Goal: Task Accomplishment & Management: Complete application form

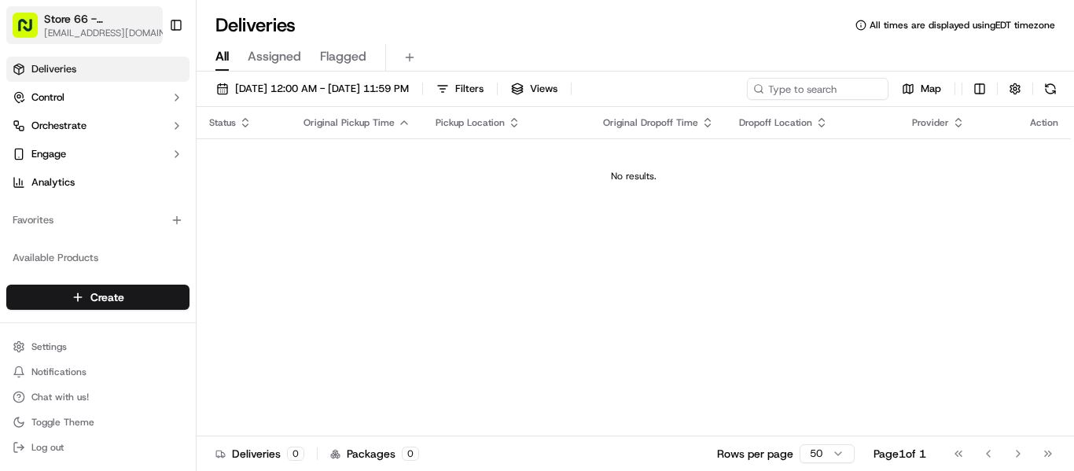
click at [116, 36] on span "[EMAIL_ADDRESS][DOMAIN_NAME]" at bounding box center [111, 33] width 134 height 13
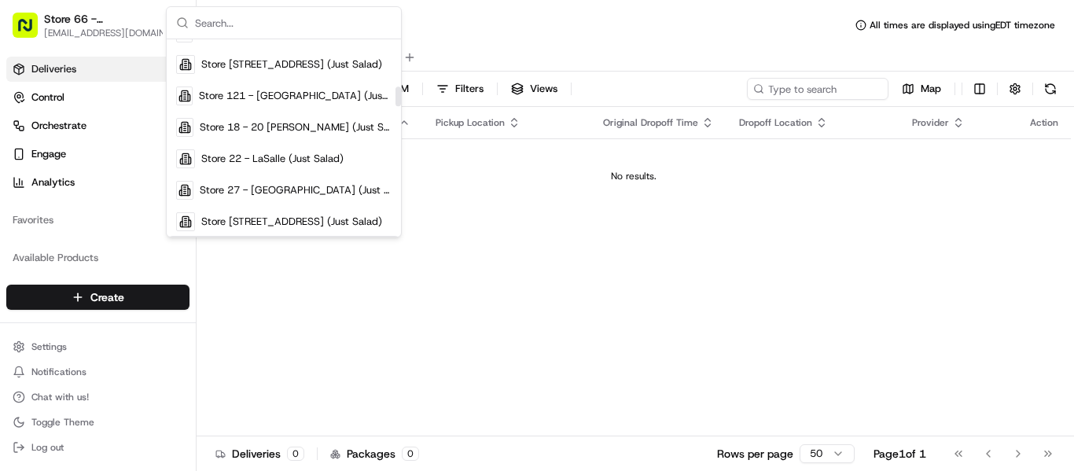
scroll to position [393, 0]
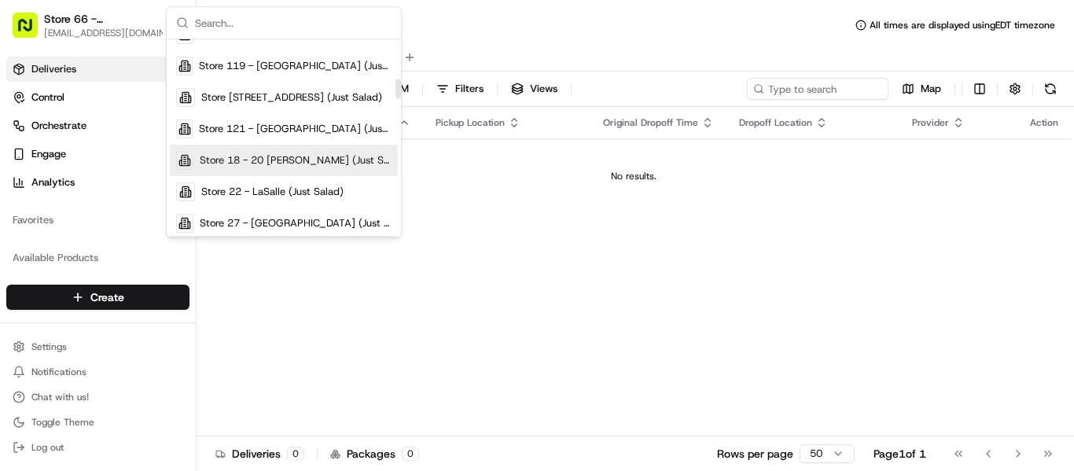
click at [296, 163] on span "Store 18 - 20 [PERSON_NAME] (Just Salad)" at bounding box center [296, 160] width 192 height 14
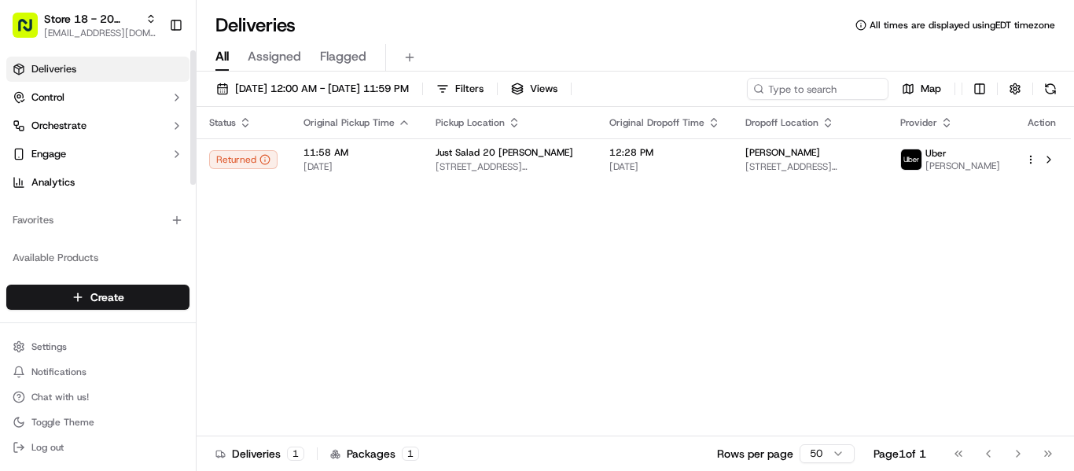
click at [123, 296] on html "Store 18 - 20 E. Jackson (Just Salad) mrivera@justsalad.com Toggle Sidebar Deli…" at bounding box center [537, 235] width 1074 height 471
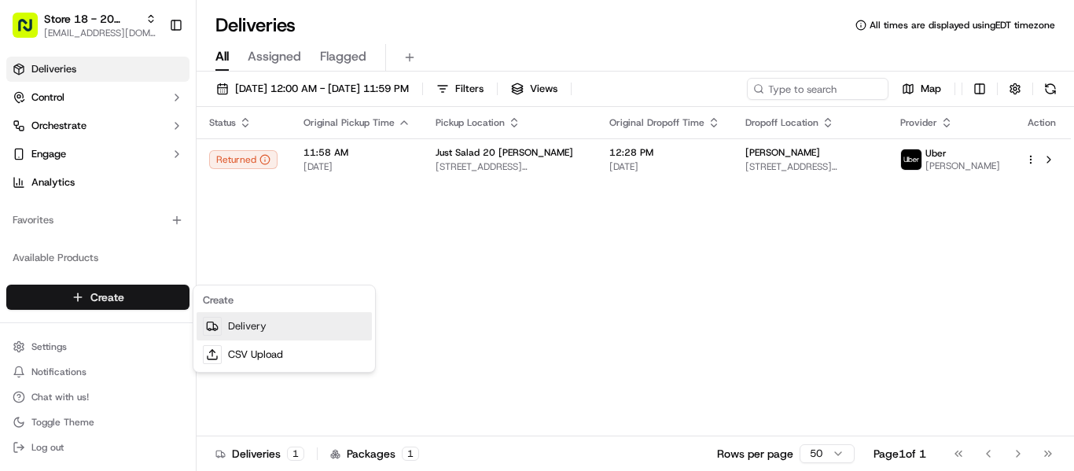
click at [258, 325] on link "Delivery" at bounding box center [284, 326] width 175 height 28
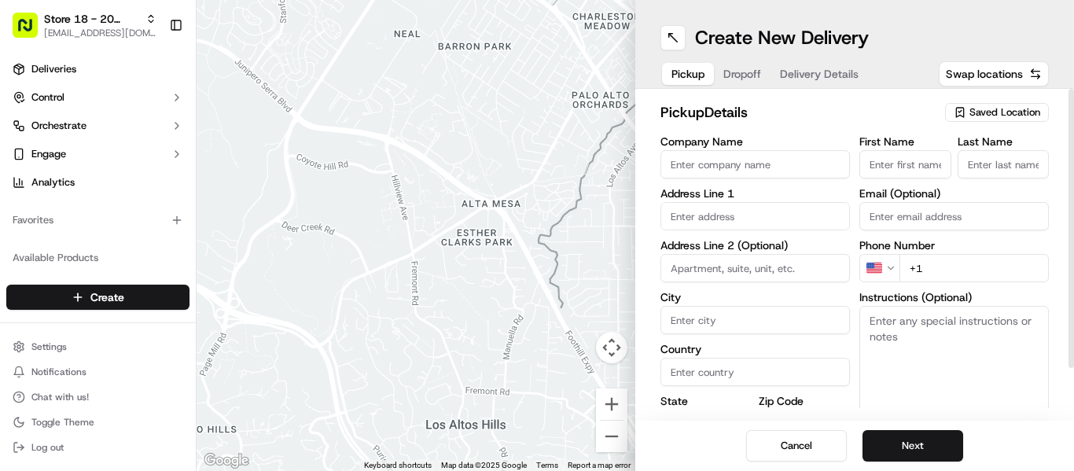
click at [990, 109] on span "Saved Location" at bounding box center [1004, 112] width 71 height 14
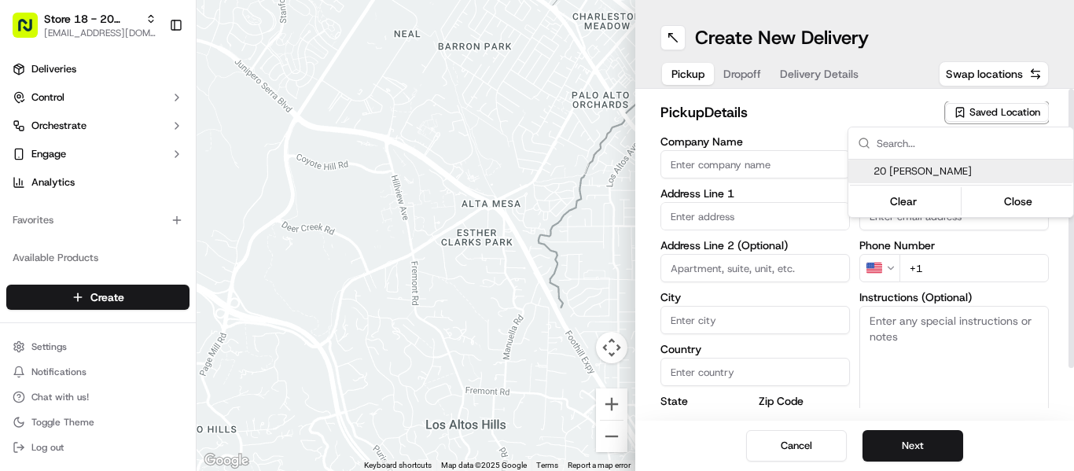
click at [930, 168] on span "20 E. Jackson" at bounding box center [969, 171] width 193 height 14
type input "20 E. Jackson"
type input "20 E Jackson Blvd"
type input "Chicago"
type input "US"
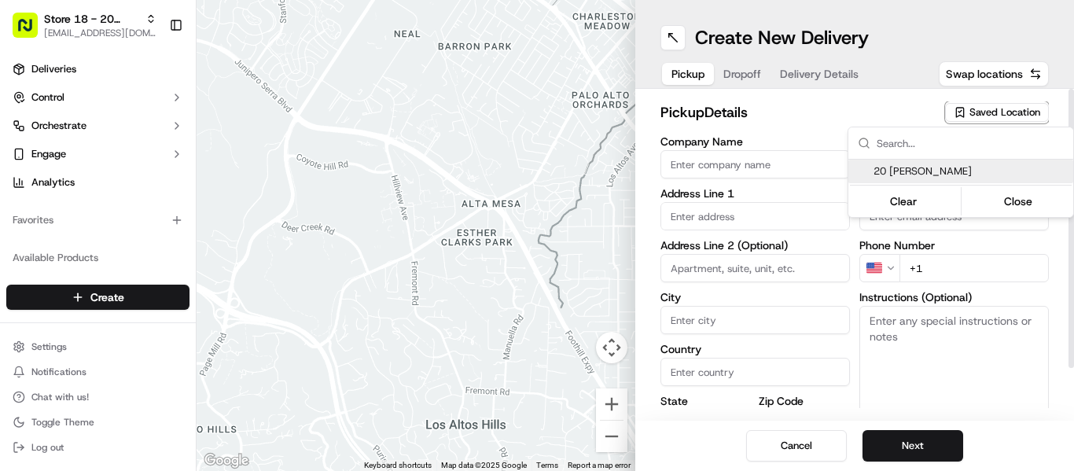
type input "IL"
type input "60604"
type input "+1 866 673 3757"
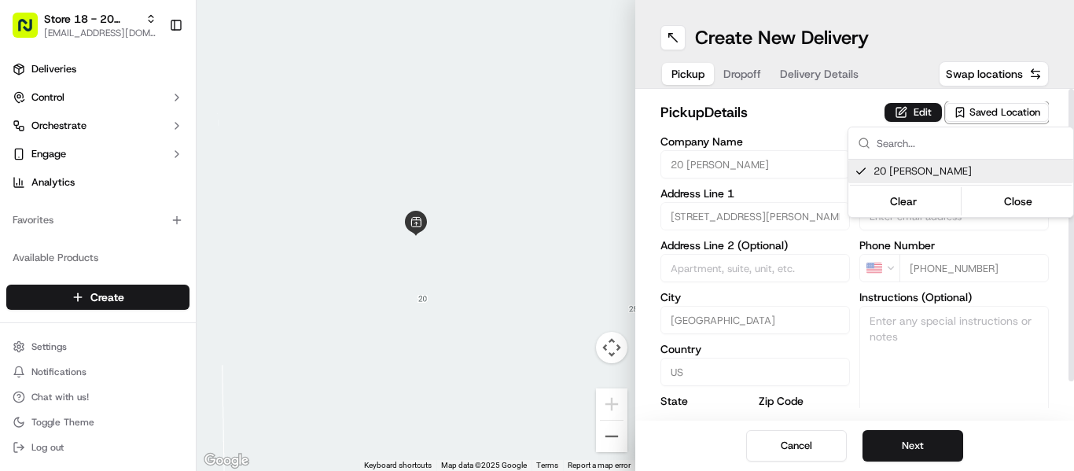
click at [916, 113] on html "Store 18 - 20 E. Jackson (Just Salad) mrivera@justsalad.com Toggle Sidebar Deli…" at bounding box center [537, 235] width 1074 height 471
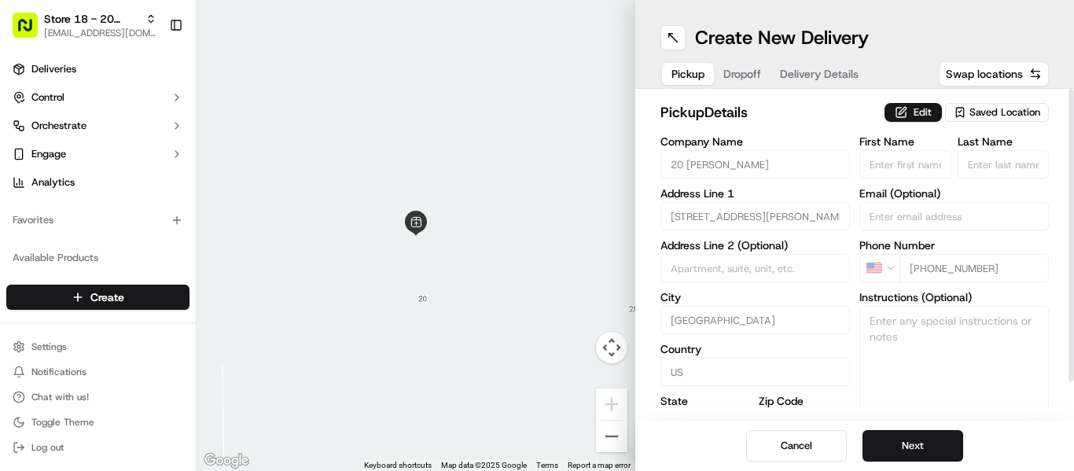
click at [916, 113] on button "Edit" at bounding box center [912, 112] width 57 height 19
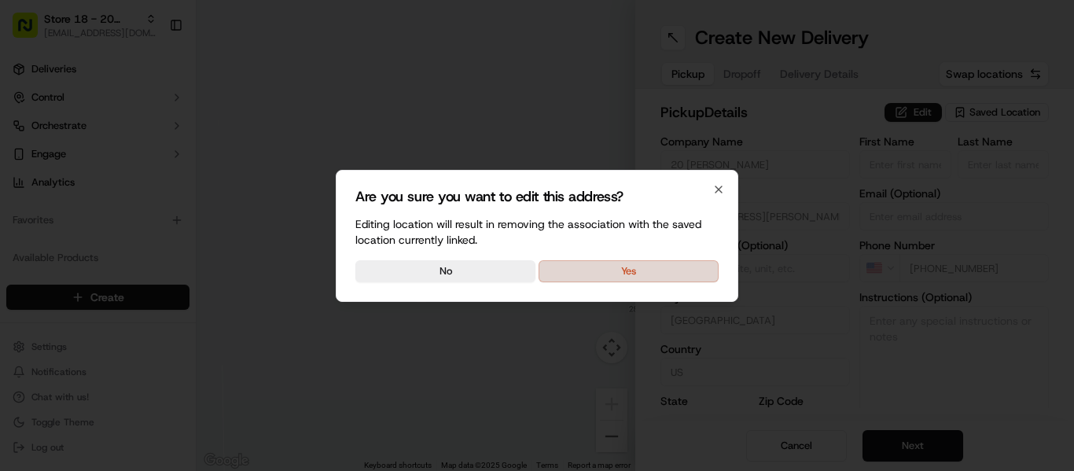
click at [661, 269] on button "Yes" at bounding box center [628, 271] width 180 height 22
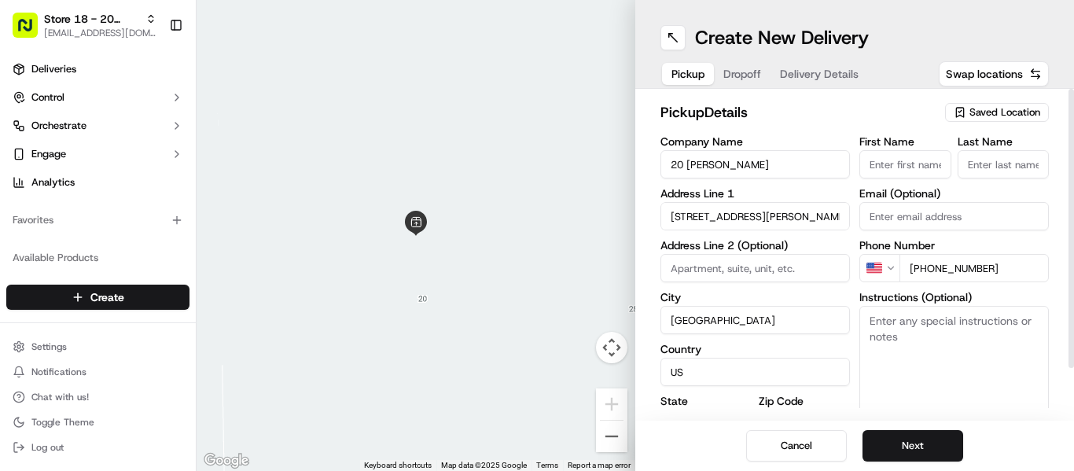
click at [922, 346] on textarea "Instructions (Optional)" at bounding box center [953, 365] width 189 height 118
paste textarea "13305253"
type textarea "13305253"
click at [926, 161] on input "First Name" at bounding box center [905, 164] width 92 height 28
type input "Lizette"
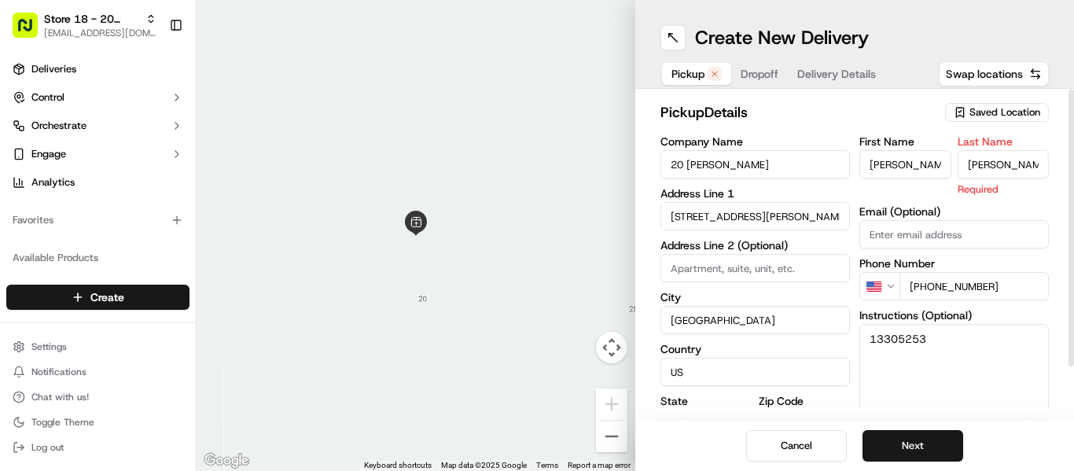
type input "Hernandez"
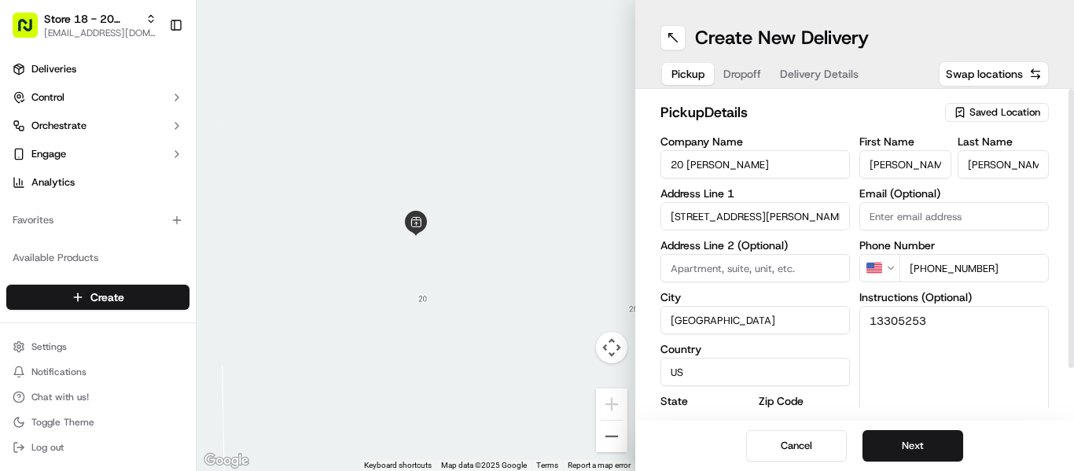
drag, startPoint x: 935, startPoint y: 436, endPoint x: 982, endPoint y: 415, distance: 51.0
click at [935, 438] on button "Next" at bounding box center [912, 445] width 101 height 31
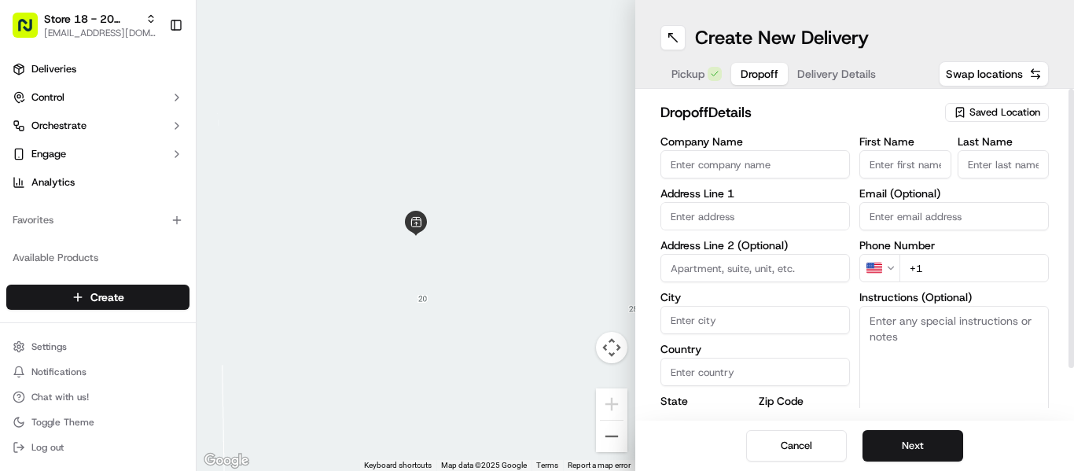
click at [901, 176] on input "First Name" at bounding box center [905, 164] width 92 height 28
type input "Lizette"
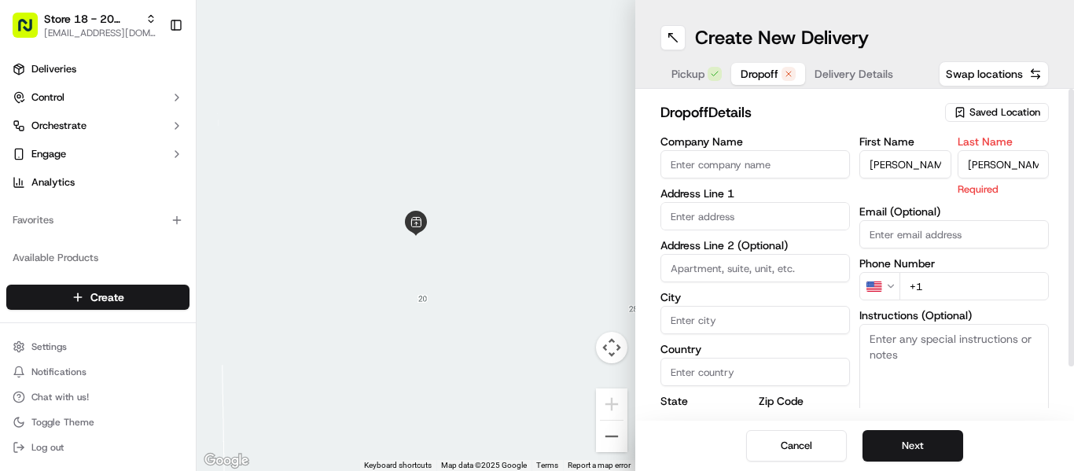
type input "Hernadez"
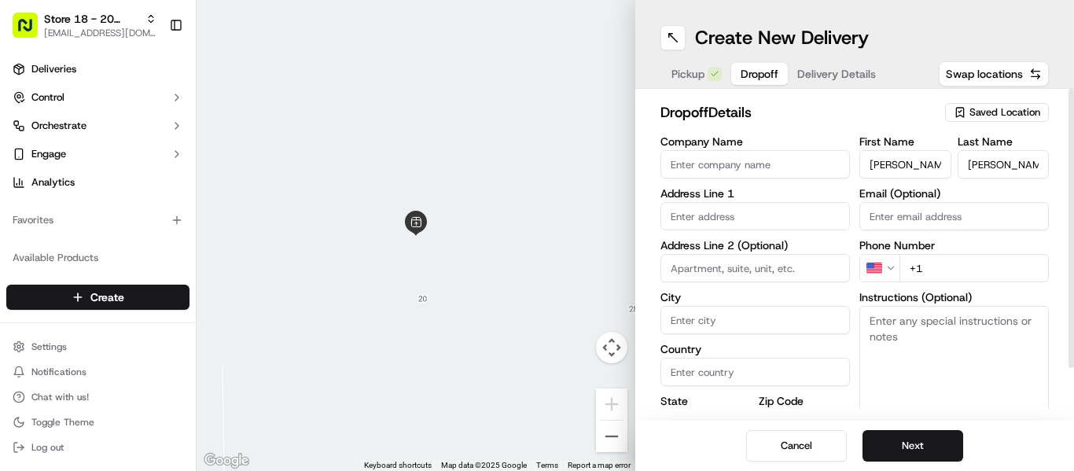
click at [733, 211] on input "text" at bounding box center [754, 216] width 189 height 28
paste input "1411 South Michigan Avenue"
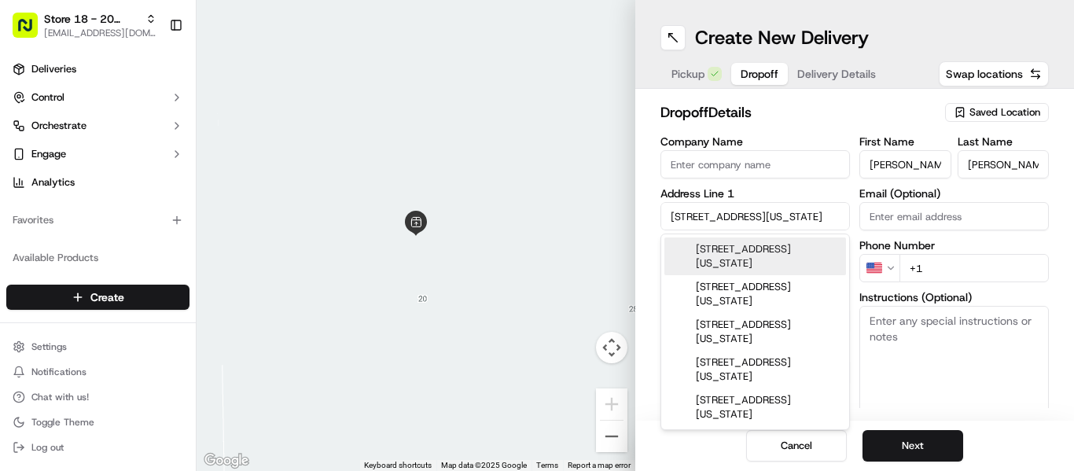
click at [771, 261] on div "1411 South Michigan Avenue, Chicago, IL" at bounding box center [755, 256] width 182 height 38
type input "1411 S Michigan Ave, Chicago, IL 60605, USA"
type input "Chicago"
type input "United States"
type input "IL"
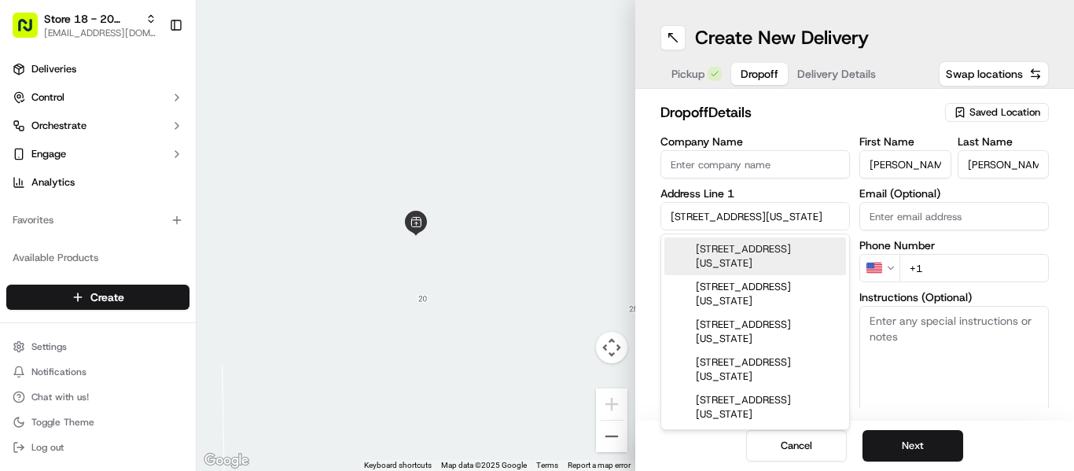
type input "60605"
type input "1411 South Michigan Avenue"
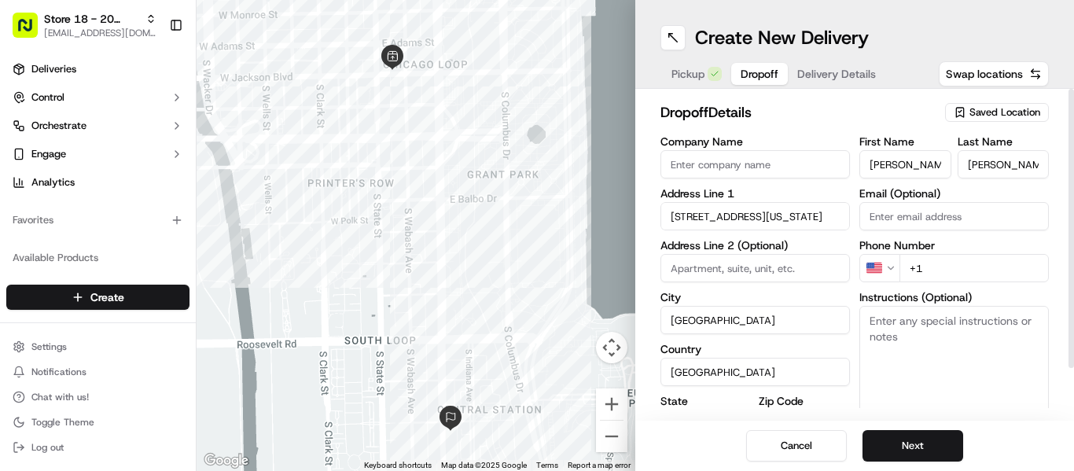
click at [927, 327] on textarea "Instructions (Optional)" at bounding box center [953, 365] width 189 height 118
paste textarea "Rush south loop"
type textarea "Rush south loop. LEAVE ORDER ON THE TABLE THAT IS AT THE LOBBY"
click at [950, 270] on input "+1" at bounding box center [973, 268] width 149 height 28
paste input "708 979 2563"
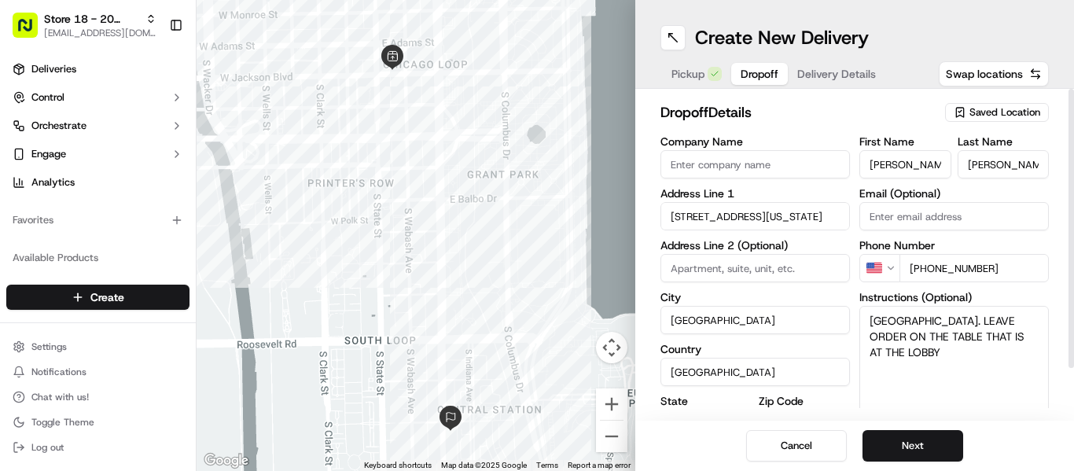
type input "+1 708 979 2563"
click at [765, 271] on input at bounding box center [754, 268] width 189 height 28
type input "l"
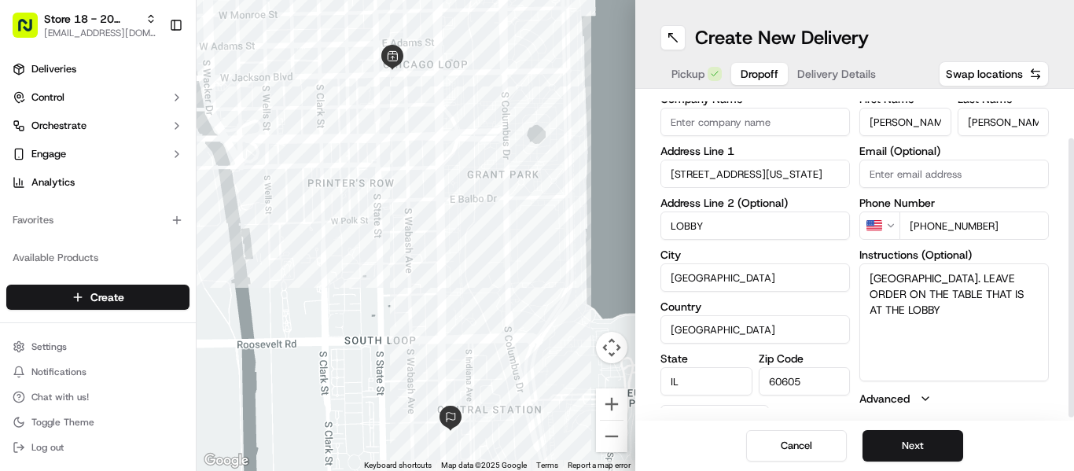
scroll to position [58, 0]
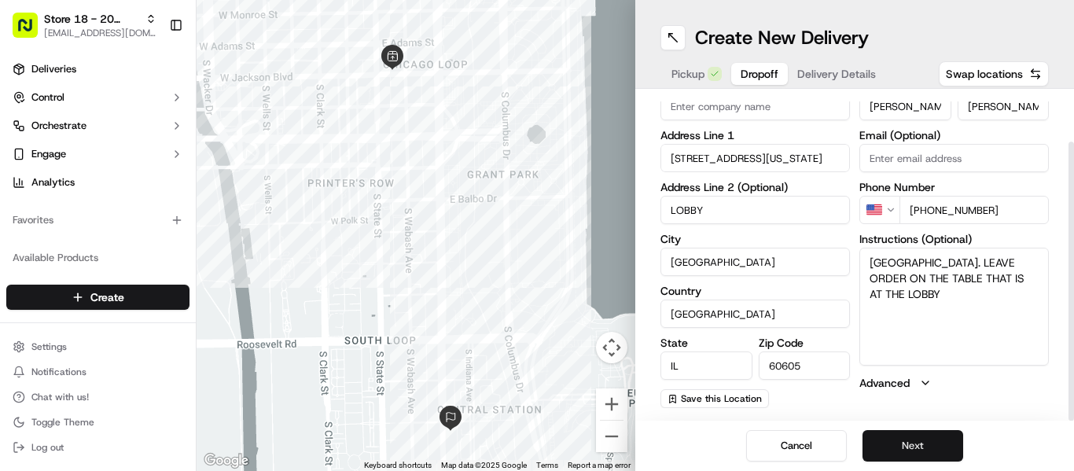
type input "LOBBY"
click at [904, 432] on button "Next" at bounding box center [912, 445] width 101 height 31
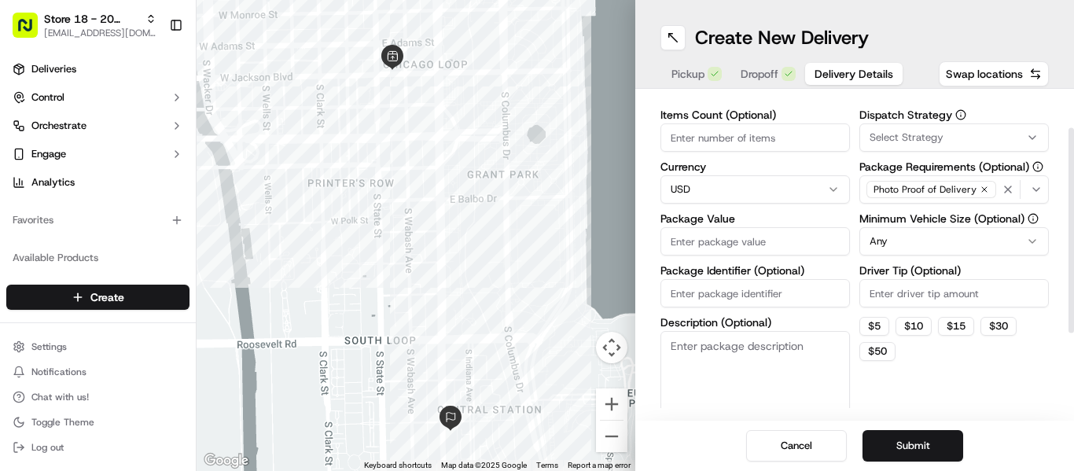
click at [740, 236] on input "Package Value" at bounding box center [754, 241] width 189 height 28
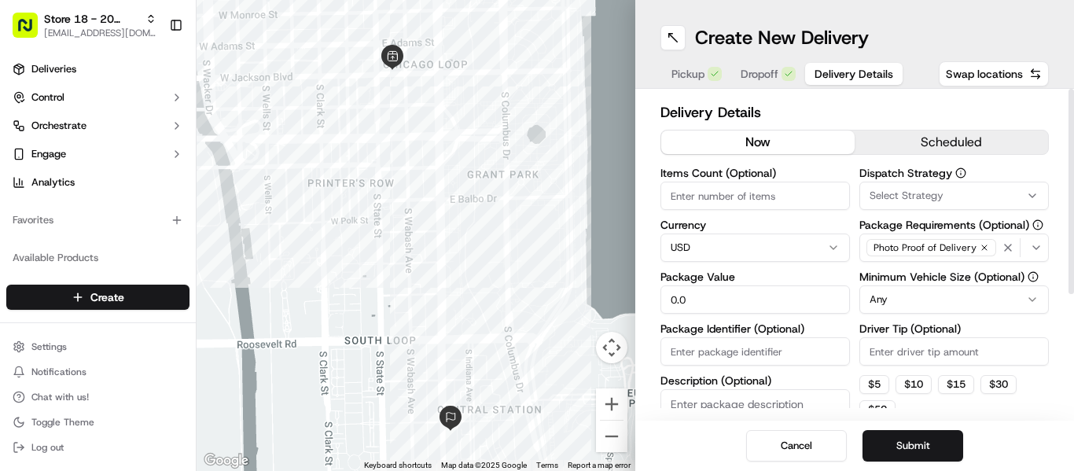
type input "0"
type input "29.86"
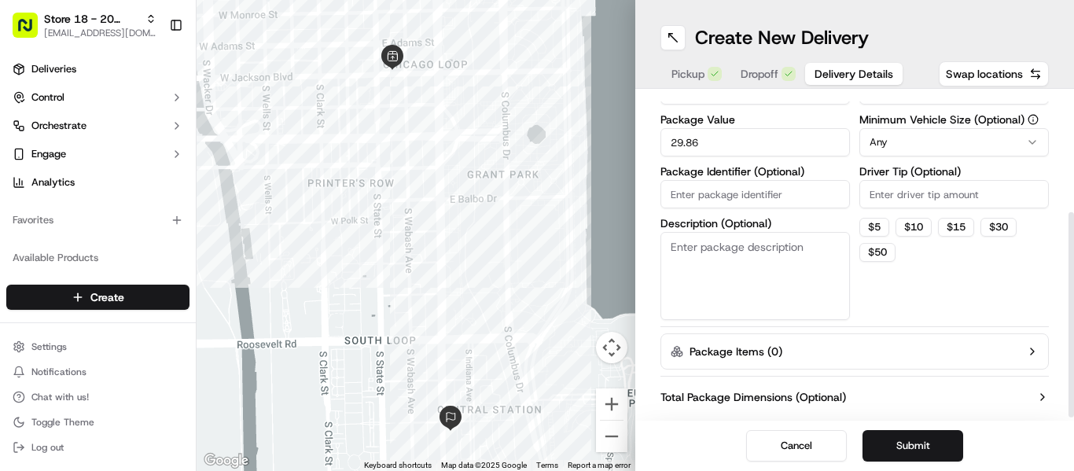
scroll to position [110, 0]
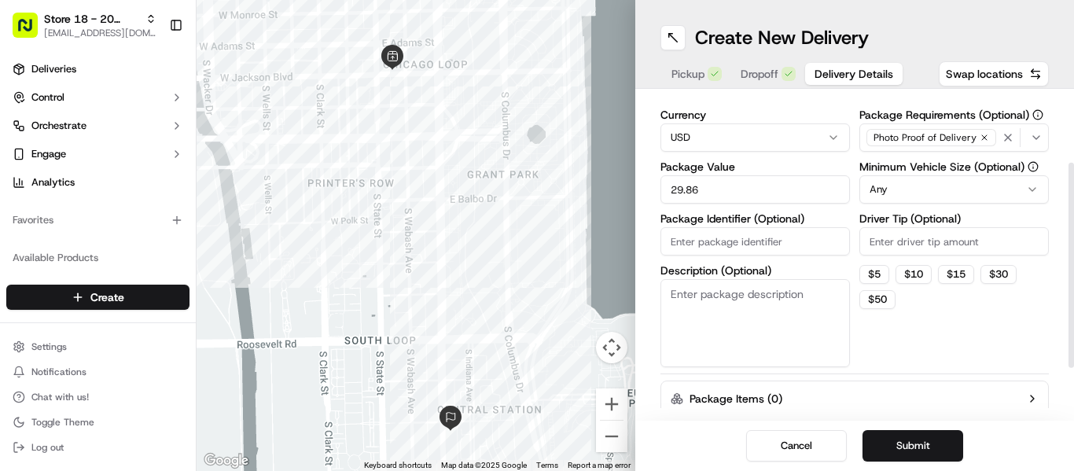
click at [753, 243] on input "Package Identifier (Optional)" at bounding box center [754, 241] width 189 height 28
paste input "13305253"
type input "13305253"
click at [923, 443] on button "Submit" at bounding box center [912, 445] width 101 height 31
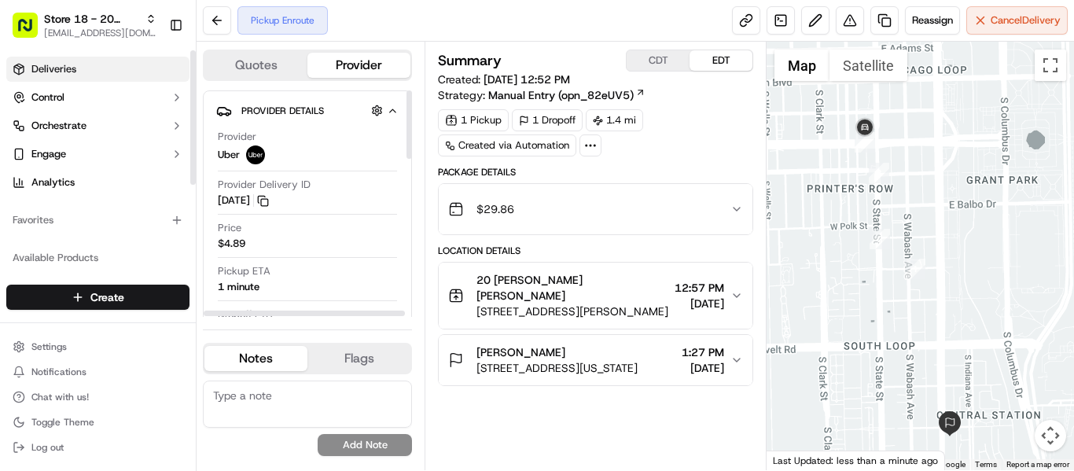
click at [73, 72] on span "Deliveries" at bounding box center [53, 69] width 45 height 14
